Goal: Information Seeking & Learning: Learn about a topic

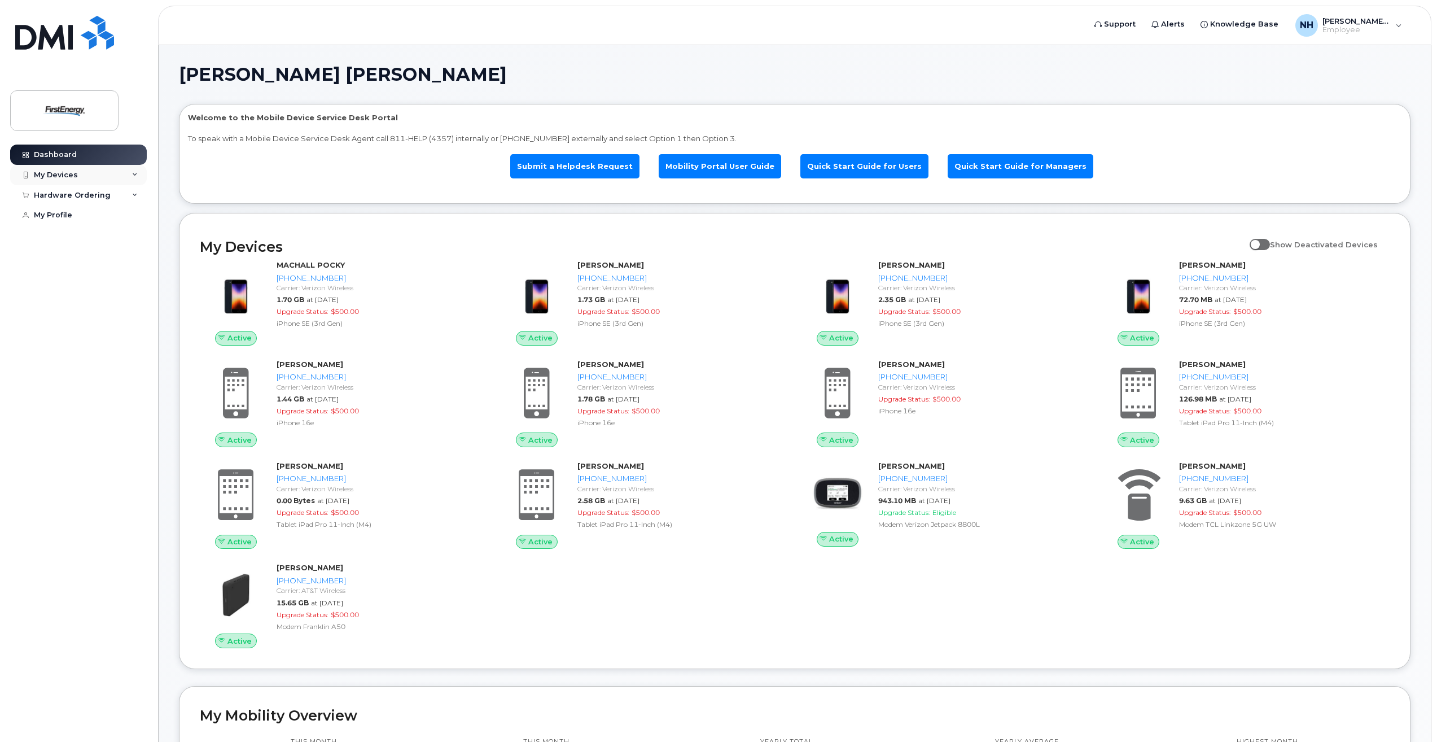
click at [138, 171] on div "My Devices" at bounding box center [78, 175] width 137 height 20
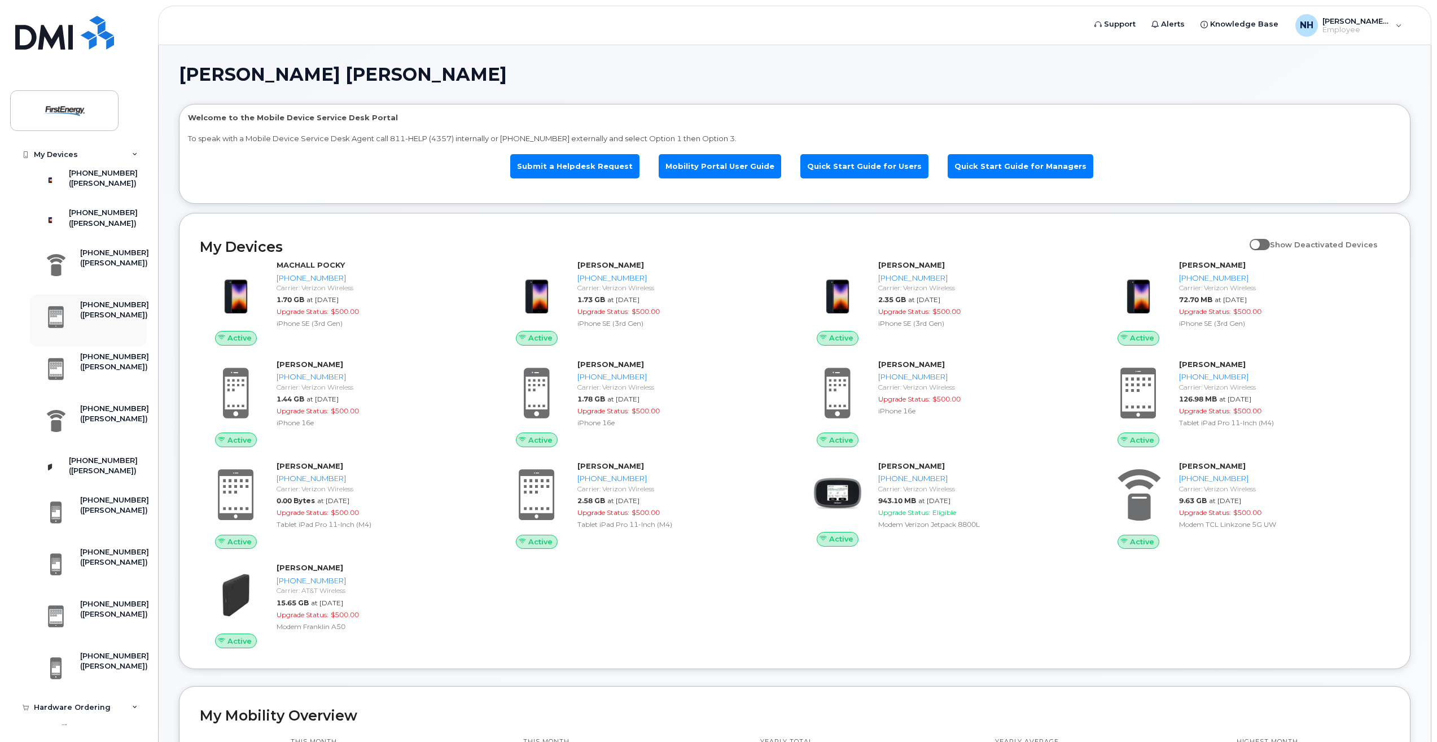
scroll to position [318, 0]
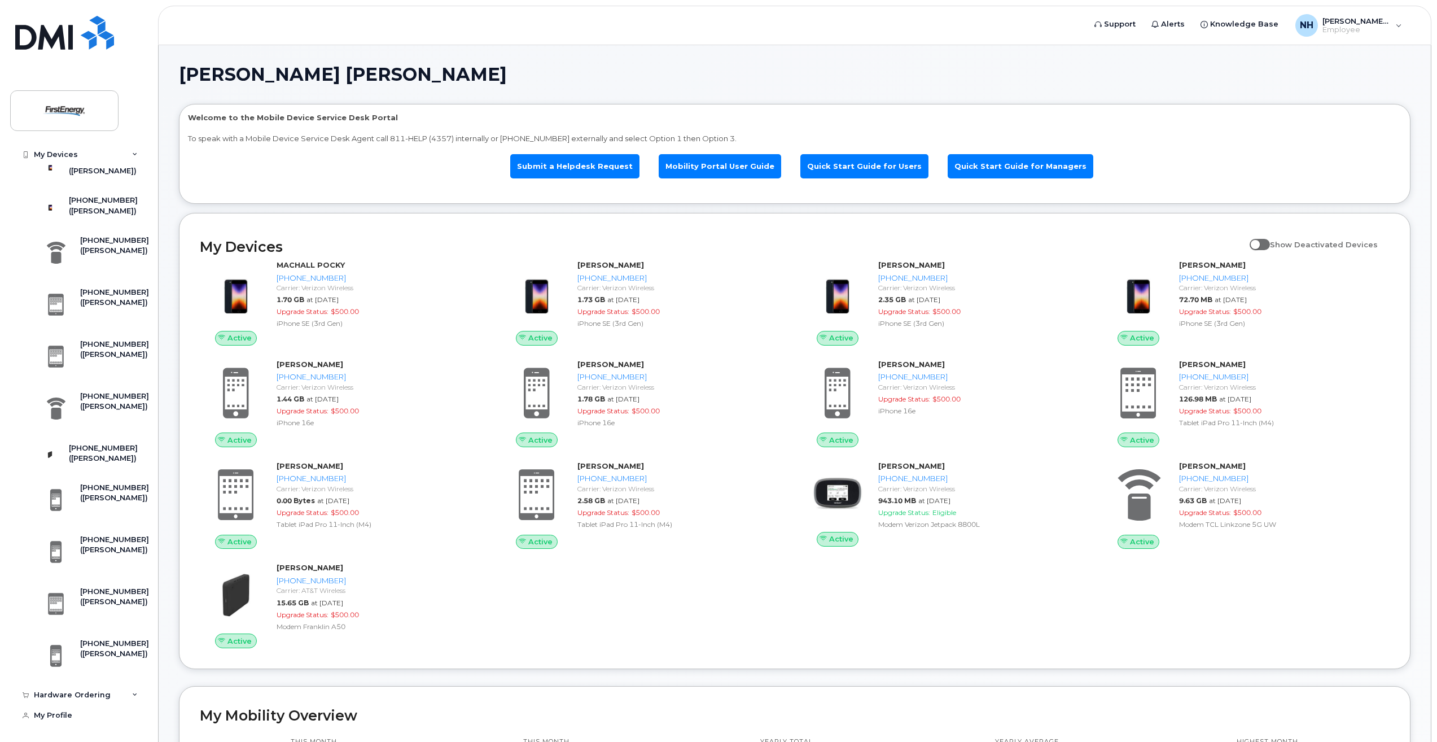
click at [132, 154] on icon at bounding box center [135, 155] width 6 height 6
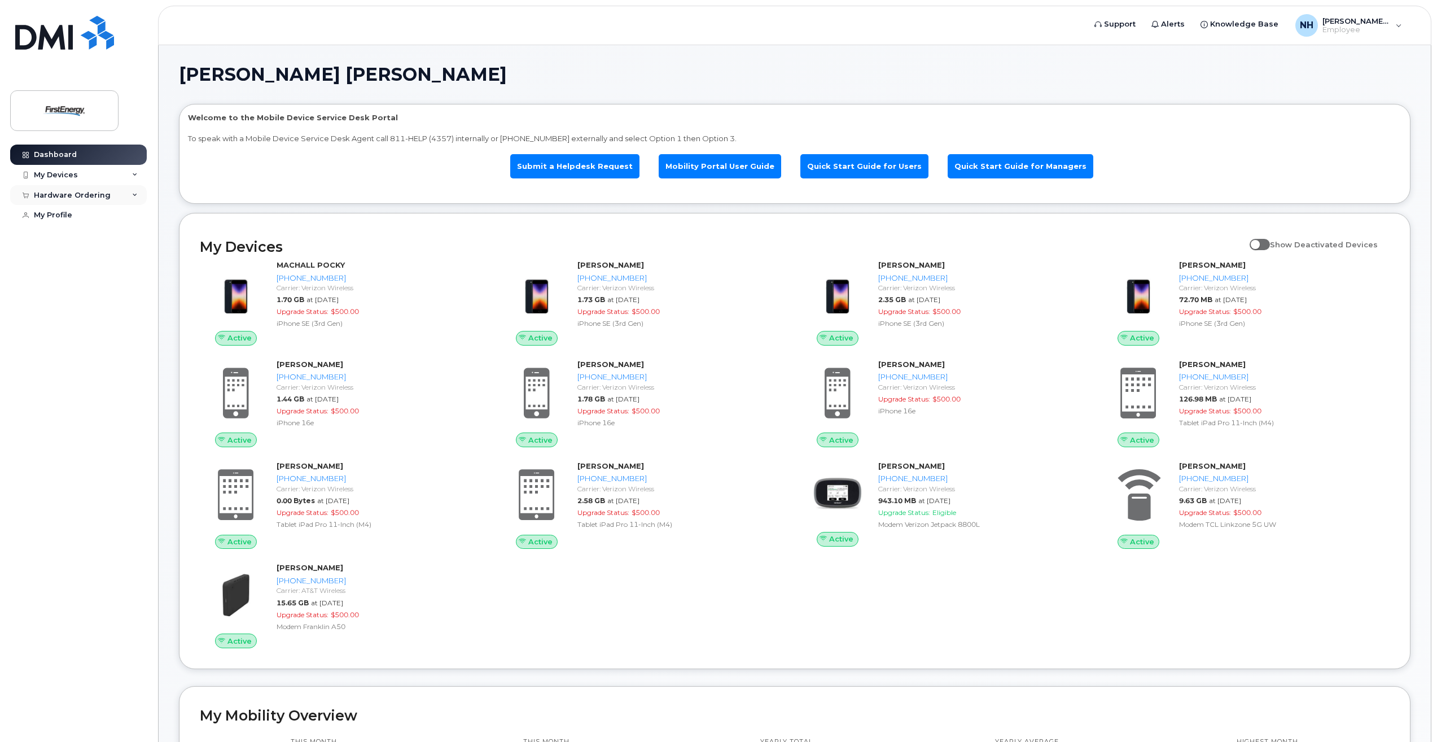
click at [132, 196] on icon at bounding box center [135, 196] width 6 height 6
click at [1398, 27] on div "NH [PERSON_NAME], [PERSON_NAME] [PERSON_NAME]" at bounding box center [1349, 25] width 123 height 23
click at [1398, 28] on div "NH [PERSON_NAME], [PERSON_NAME] [PERSON_NAME]" at bounding box center [1349, 25] width 123 height 23
click at [1262, 27] on span "Knowledge Base" at bounding box center [1244, 24] width 68 height 11
